Goal: Task Accomplishment & Management: Use online tool/utility

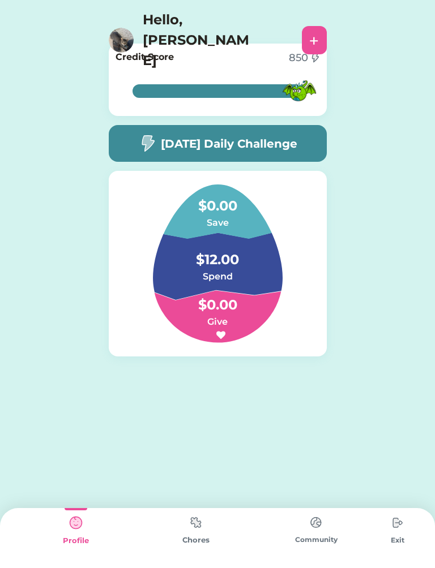
click at [200, 524] on img at bounding box center [196, 523] width 23 height 22
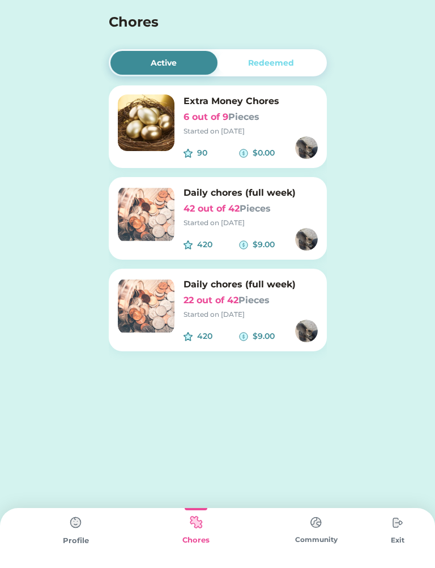
click at [163, 217] on img at bounding box center [146, 214] width 57 height 57
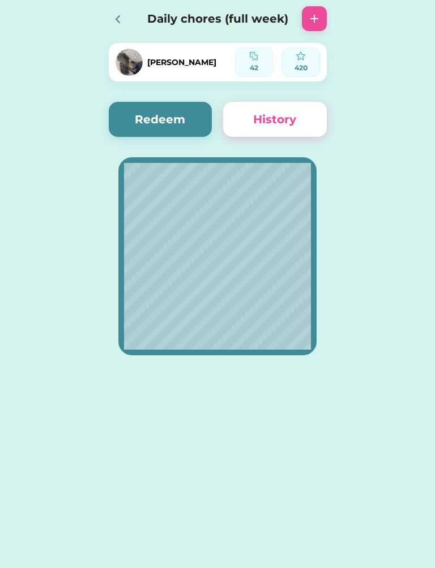
click at [185, 134] on button "Redeem" at bounding box center [161, 119] width 104 height 35
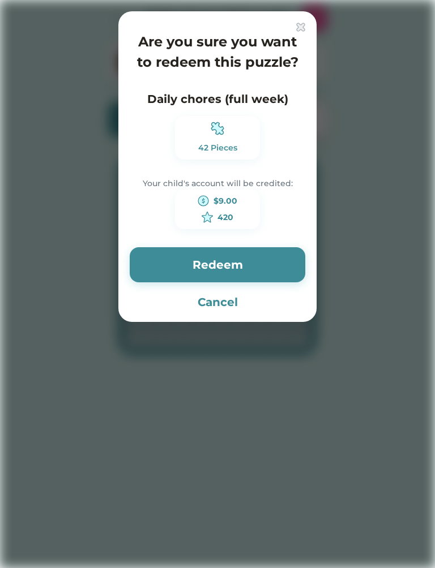
click at [263, 255] on button "Redeem" at bounding box center [218, 264] width 176 height 35
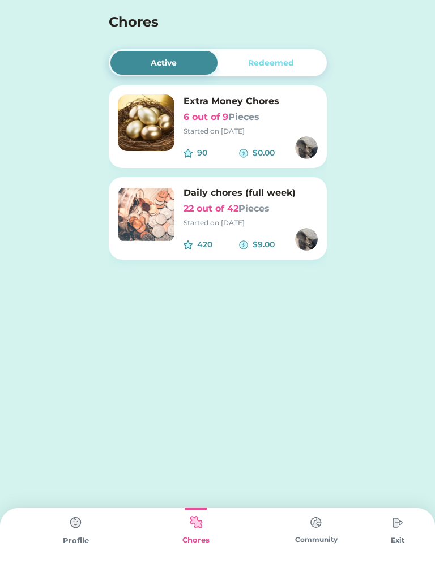
click at [138, 219] on img at bounding box center [146, 214] width 57 height 57
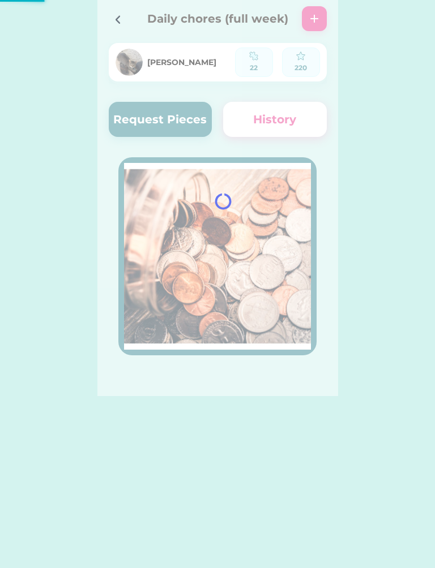
click at [160, 127] on div at bounding box center [217, 198] width 241 height 396
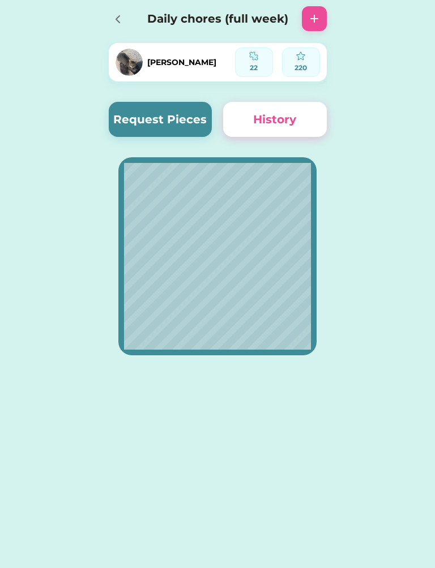
click at [181, 114] on button "Request Pieces" at bounding box center [161, 119] width 104 height 35
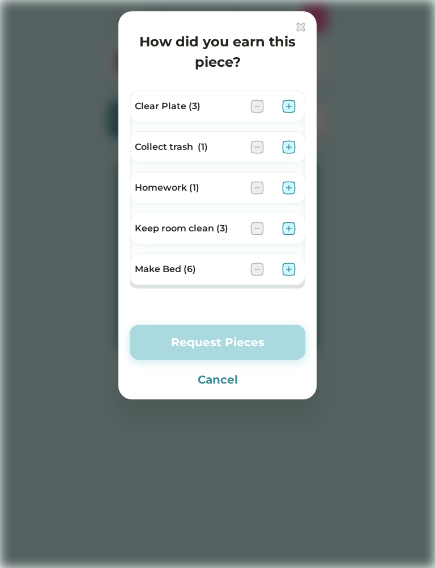
click at [293, 105] on img at bounding box center [289, 107] width 14 height 14
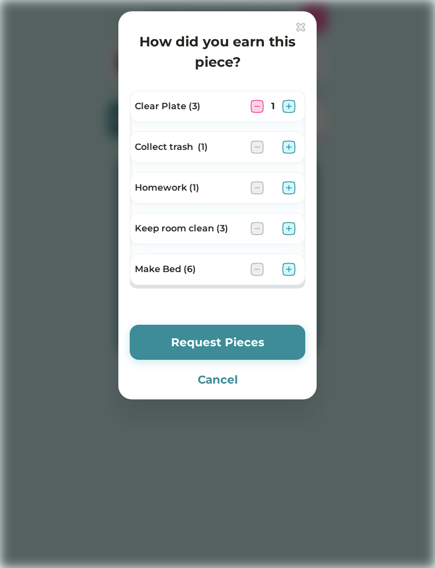
click at [294, 143] on img at bounding box center [289, 147] width 14 height 14
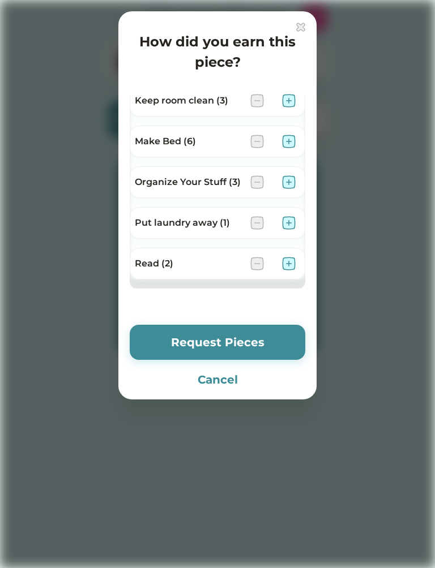
scroll to position [128, 0]
click at [282, 104] on img at bounding box center [289, 101] width 14 height 14
click at [288, 178] on img at bounding box center [289, 183] width 14 height 14
click at [238, 340] on button "Request Pieces" at bounding box center [218, 342] width 176 height 35
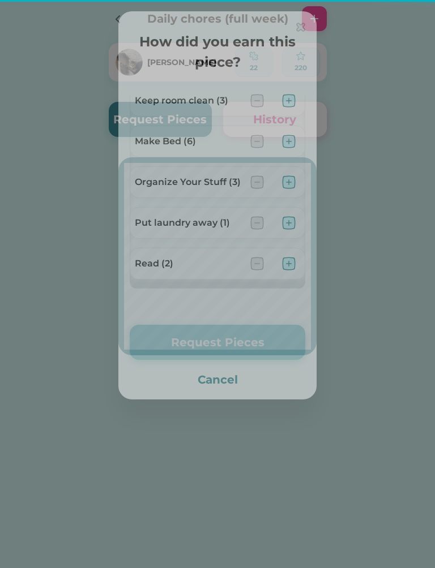
click at [255, 331] on button "Request Pieces" at bounding box center [218, 342] width 176 height 35
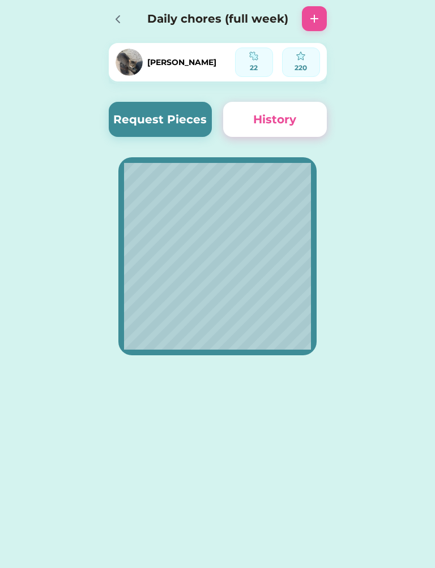
click at [122, 27] on div at bounding box center [117, 18] width 17 height 17
